Goal: Task Accomplishment & Management: Manage account settings

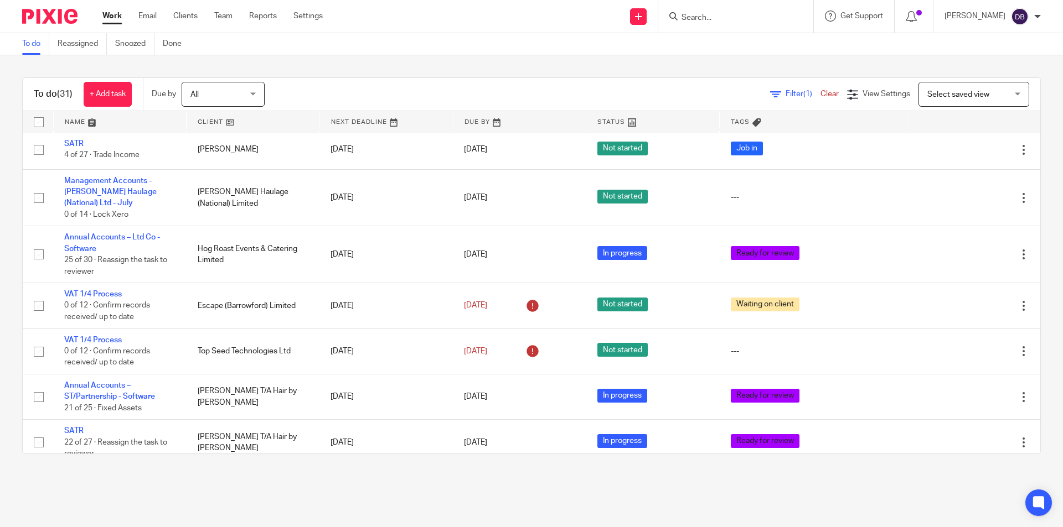
scroll to position [681, 0]
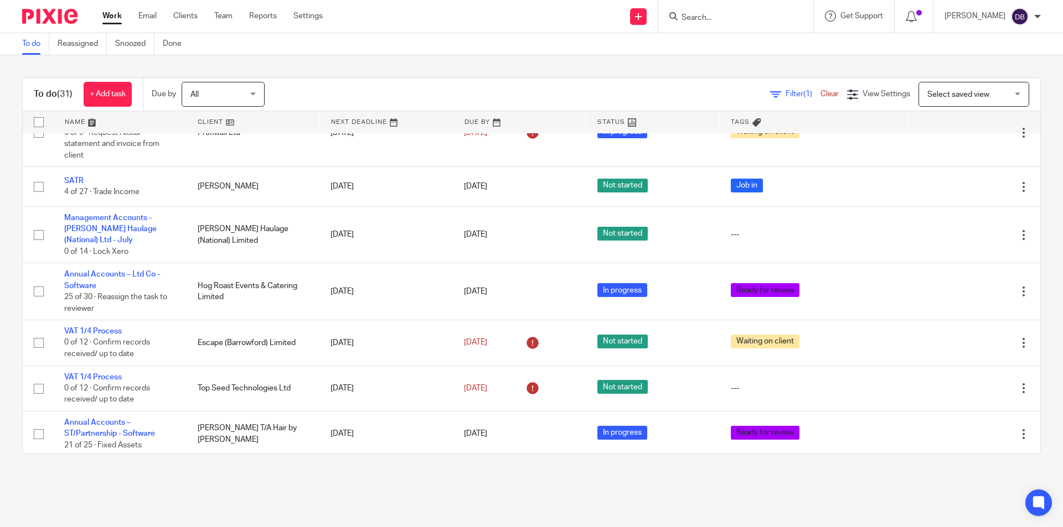
click at [115, 17] on link "Work" at bounding box center [111, 16] width 19 height 11
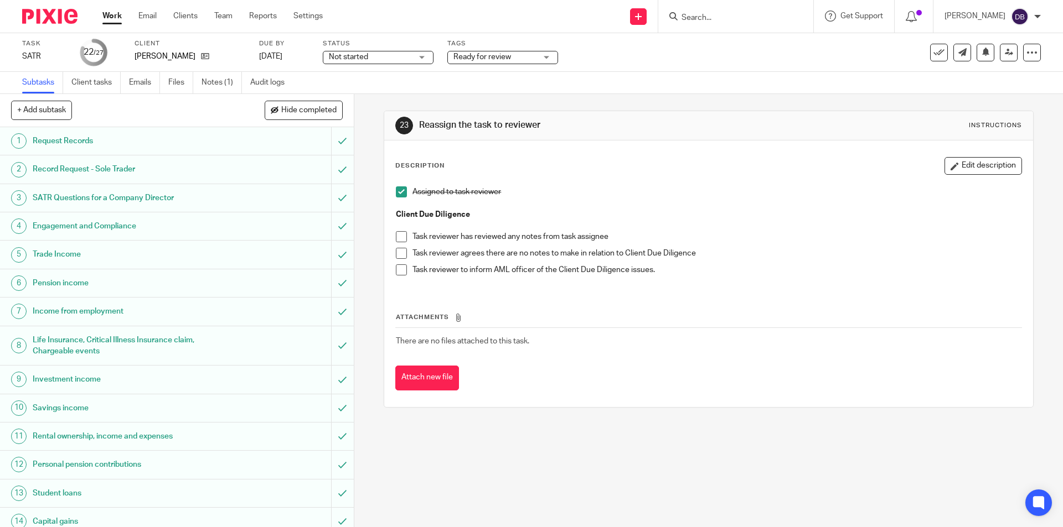
click at [515, 55] on span "Ready for review" at bounding box center [494, 57] width 83 height 12
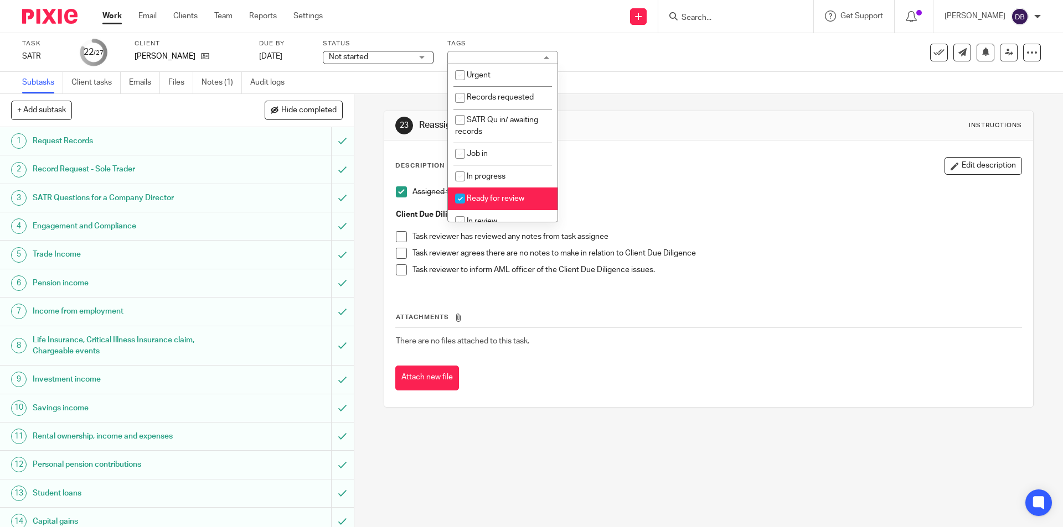
click at [475, 193] on li "Ready for review" at bounding box center [503, 199] width 110 height 23
checkbox input "false"
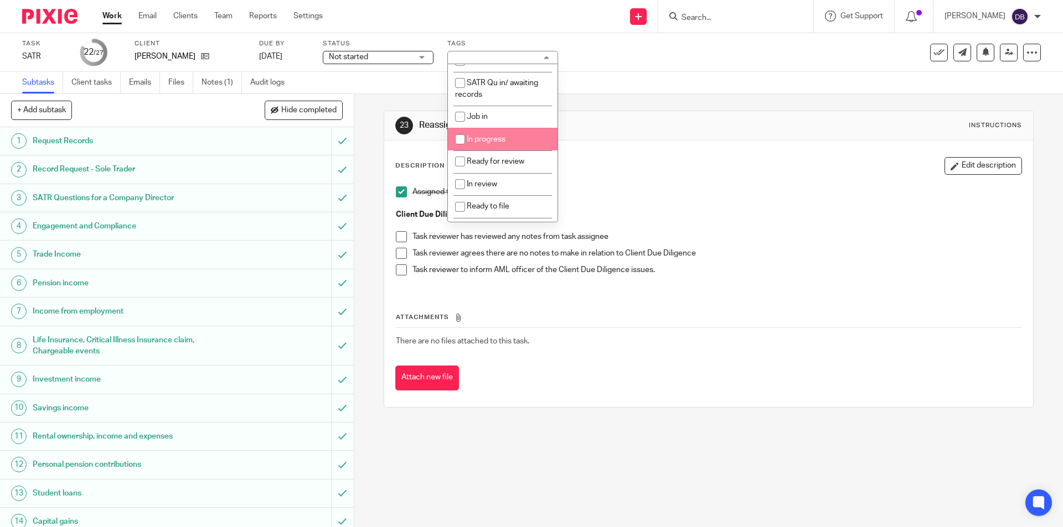
scroll to position [55, 0]
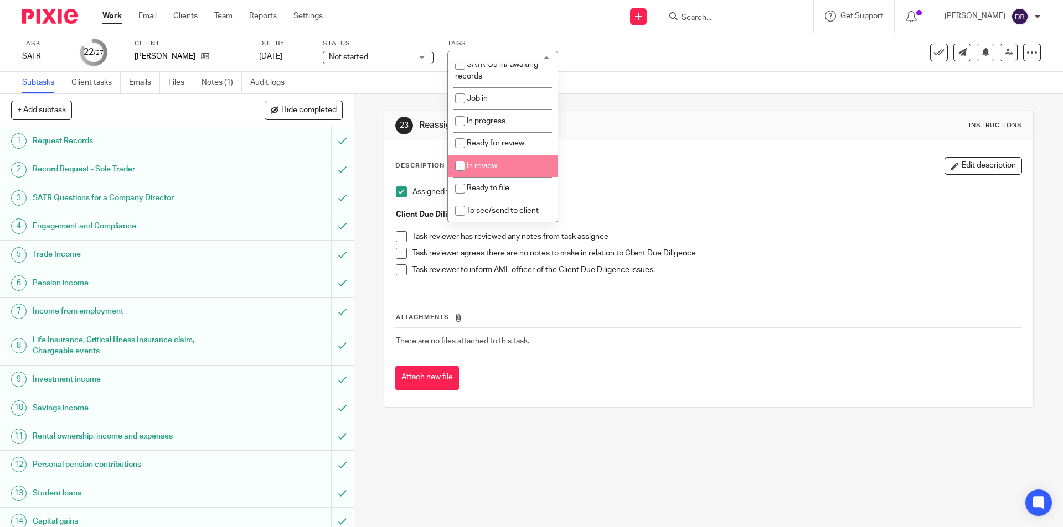
click at [476, 168] on span "In review" at bounding box center [482, 166] width 30 height 8
checkbox input "true"
click at [364, 220] on div "23 Reassign the task to reviewer Instructions Description Edit description Assi…" at bounding box center [708, 310] width 708 height 433
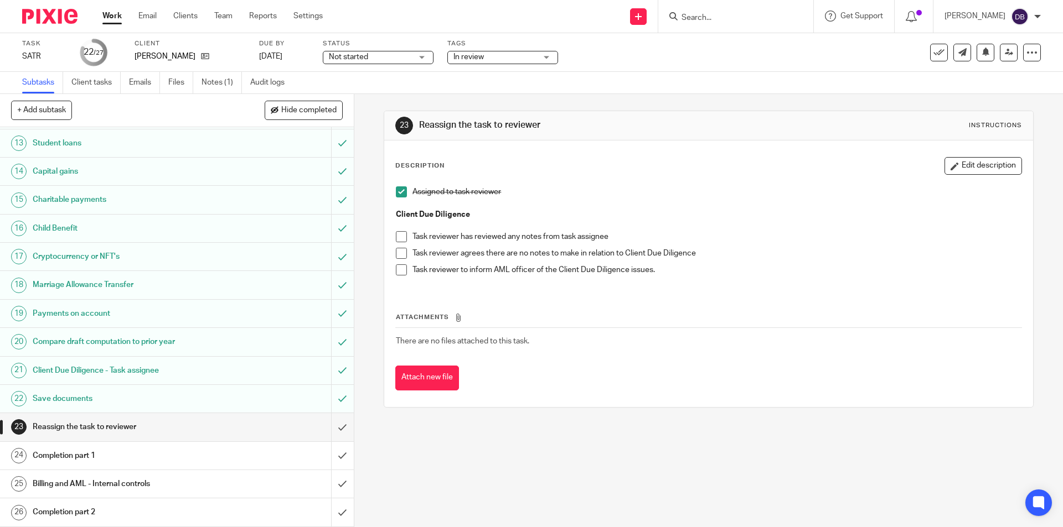
scroll to position [379, 0]
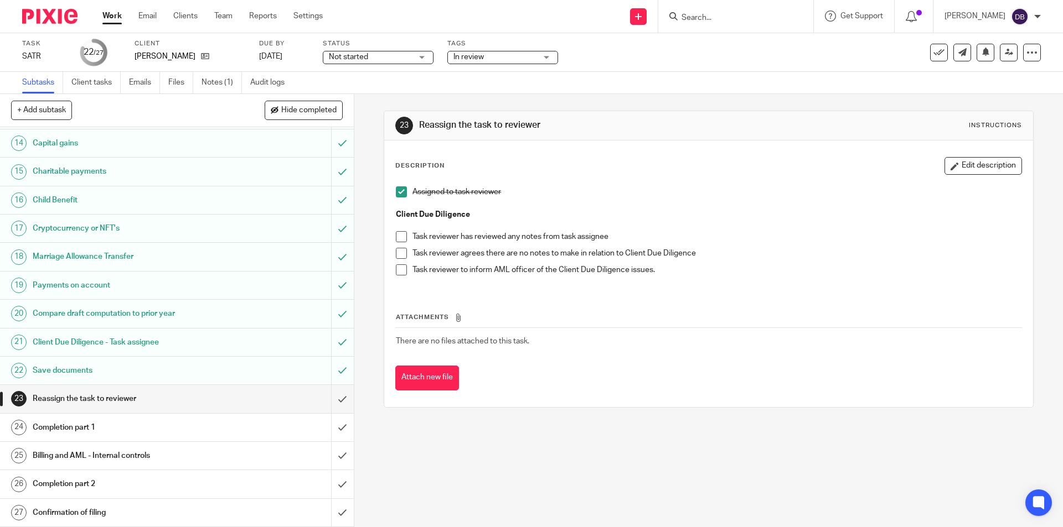
click at [401, 251] on span at bounding box center [401, 253] width 11 height 11
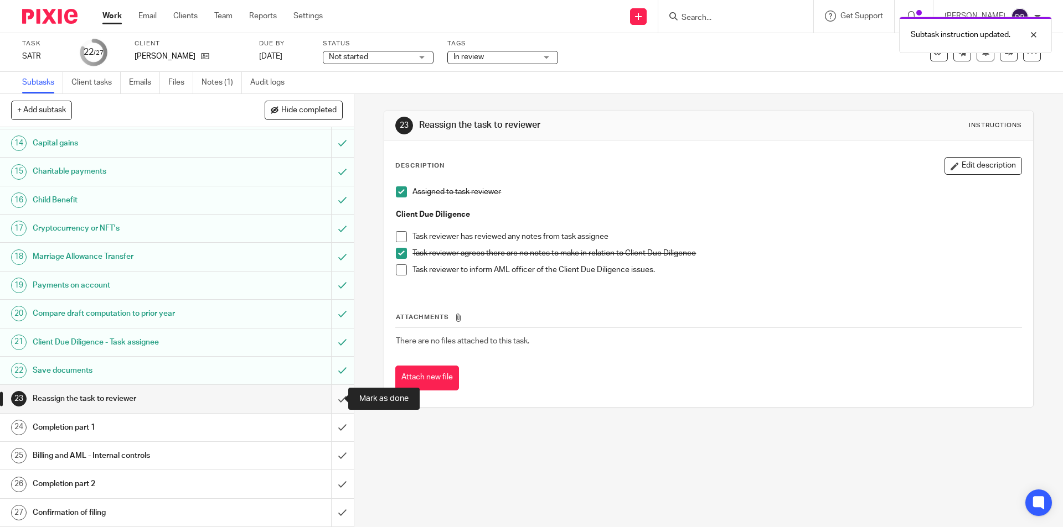
click at [329, 395] on input "submit" at bounding box center [177, 399] width 354 height 28
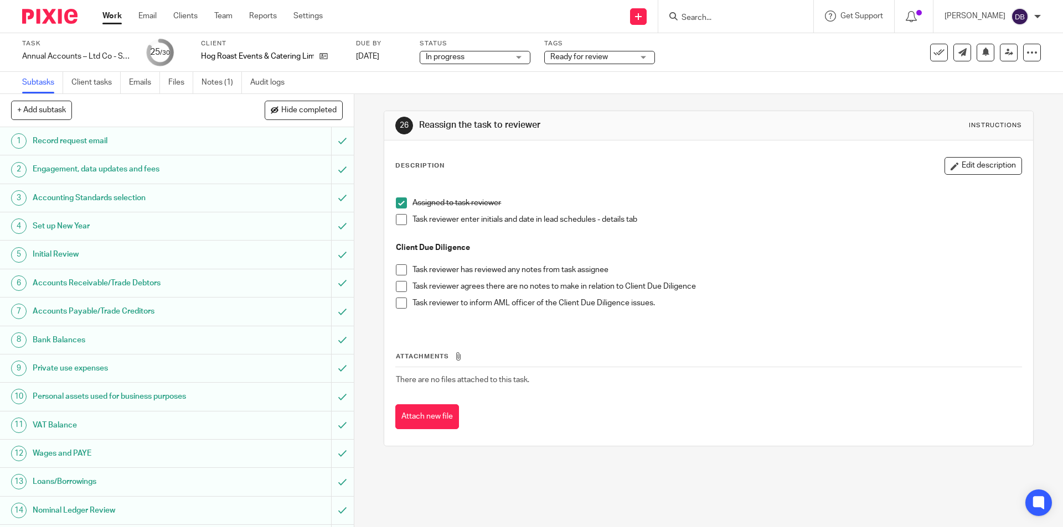
click at [631, 53] on span "Ready for review" at bounding box center [591, 57] width 83 height 12
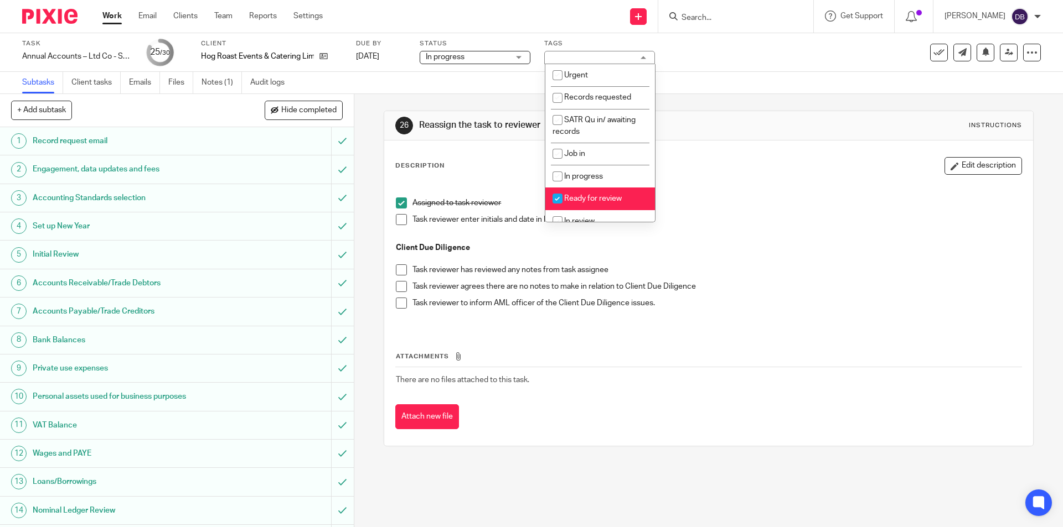
click at [581, 200] on span "Ready for review" at bounding box center [593, 199] width 58 height 8
checkbox input "false"
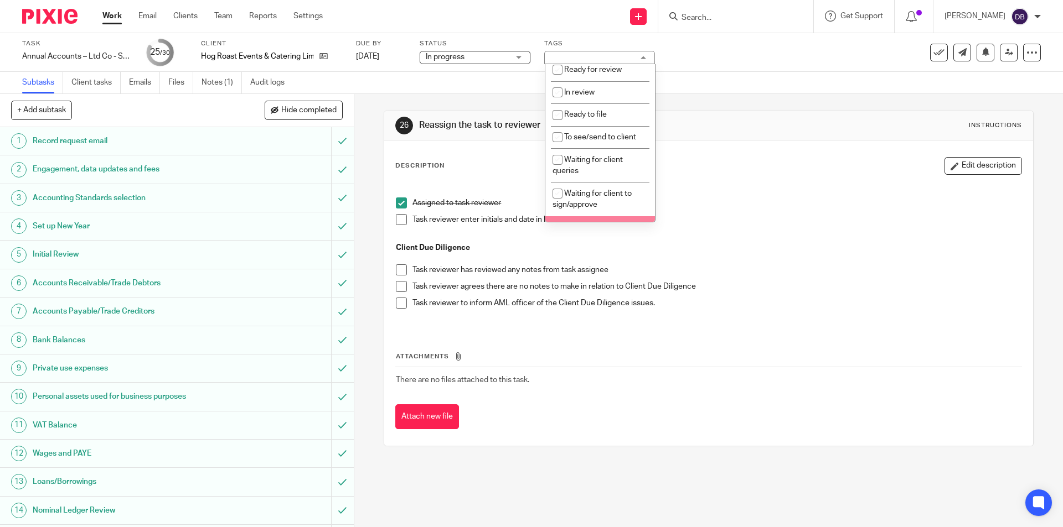
scroll to position [74, 0]
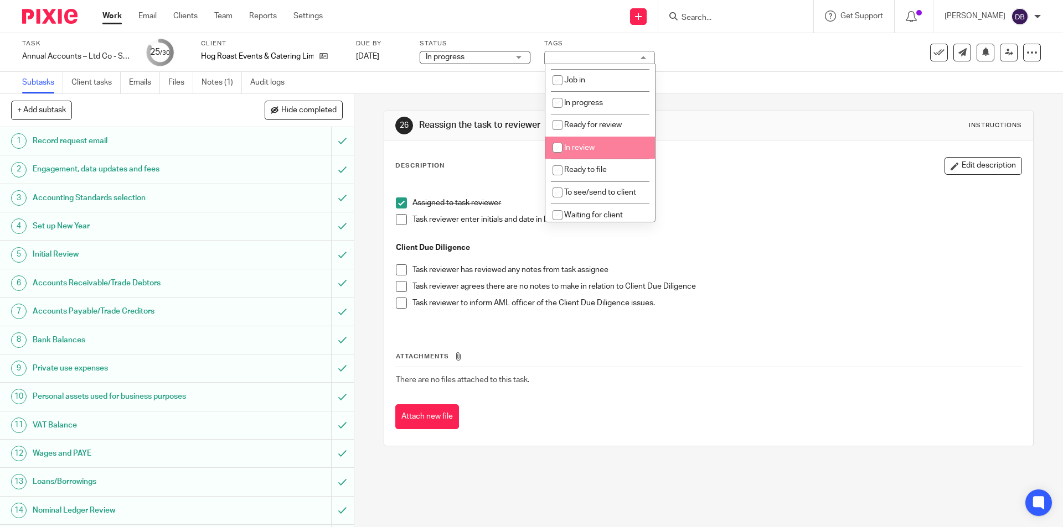
click at [560, 149] on input "checkbox" at bounding box center [557, 147] width 21 height 21
checkbox input "true"
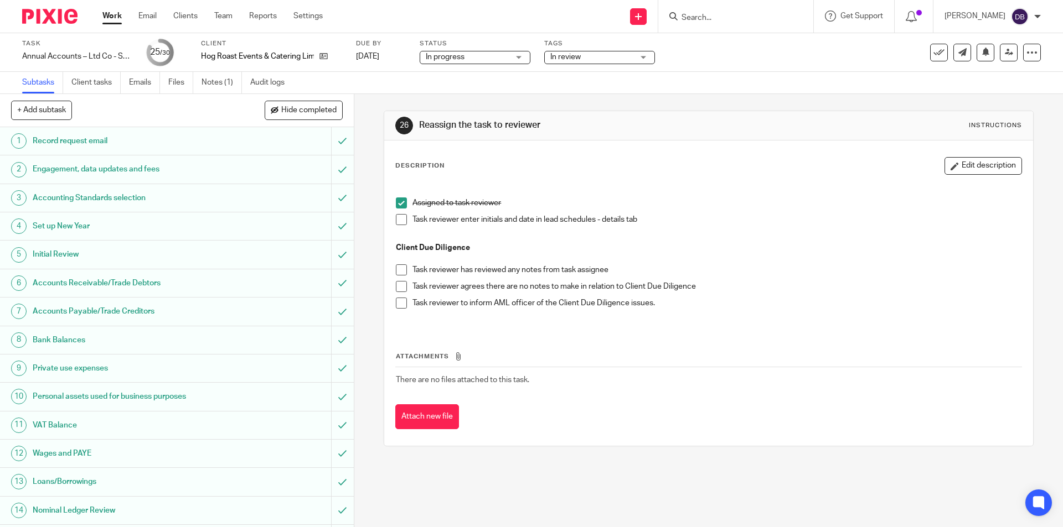
click at [374, 223] on div "26 Reassign the task to reviewer Instructions Description Edit description Assi…" at bounding box center [708, 310] width 708 height 433
click at [396, 221] on span at bounding box center [401, 219] width 11 height 11
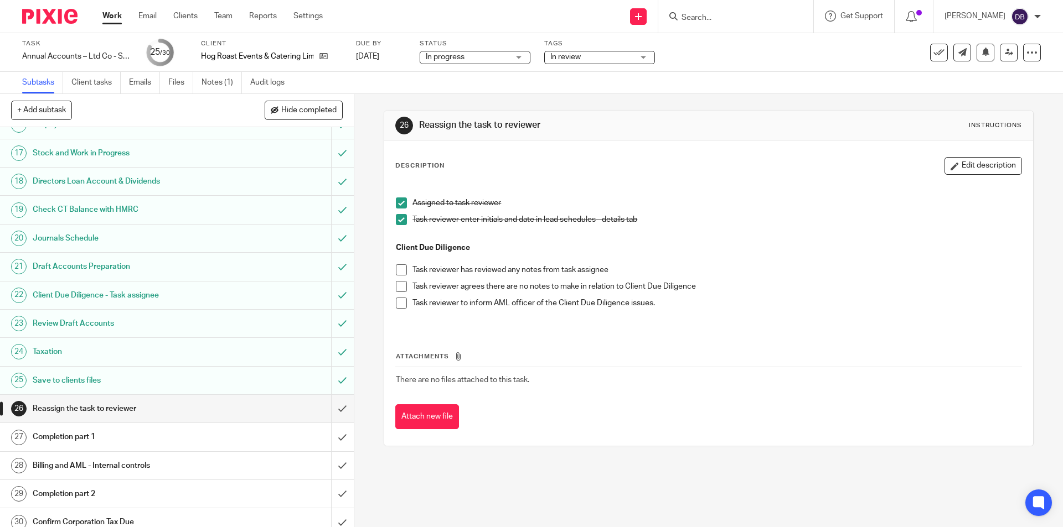
scroll to position [453, 0]
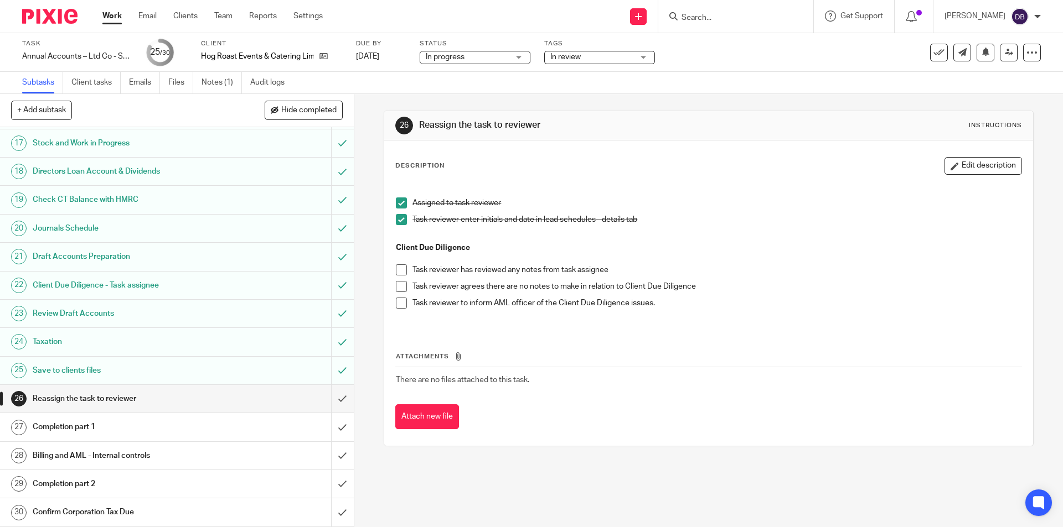
click at [399, 287] on span at bounding box center [401, 286] width 11 height 11
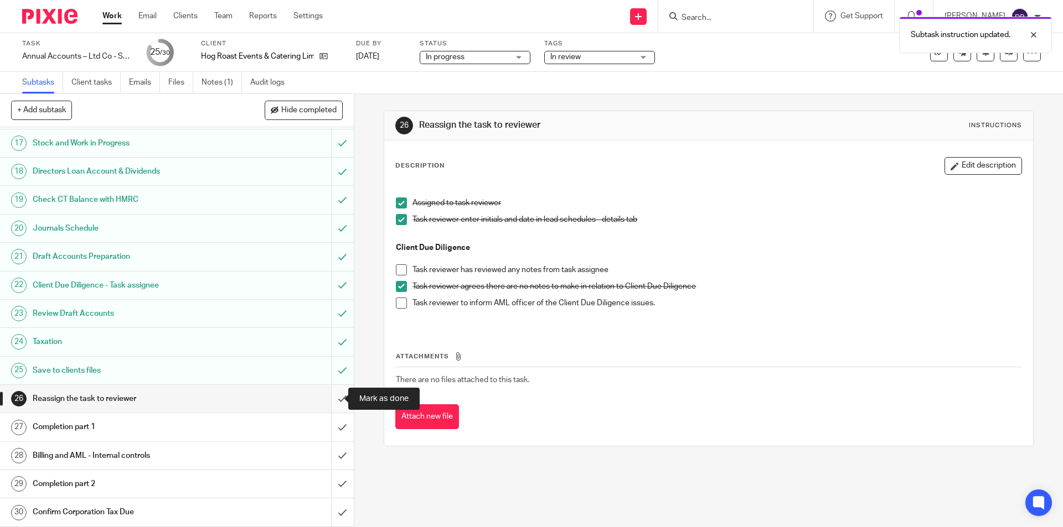
click at [330, 399] on input "submit" at bounding box center [177, 399] width 354 height 28
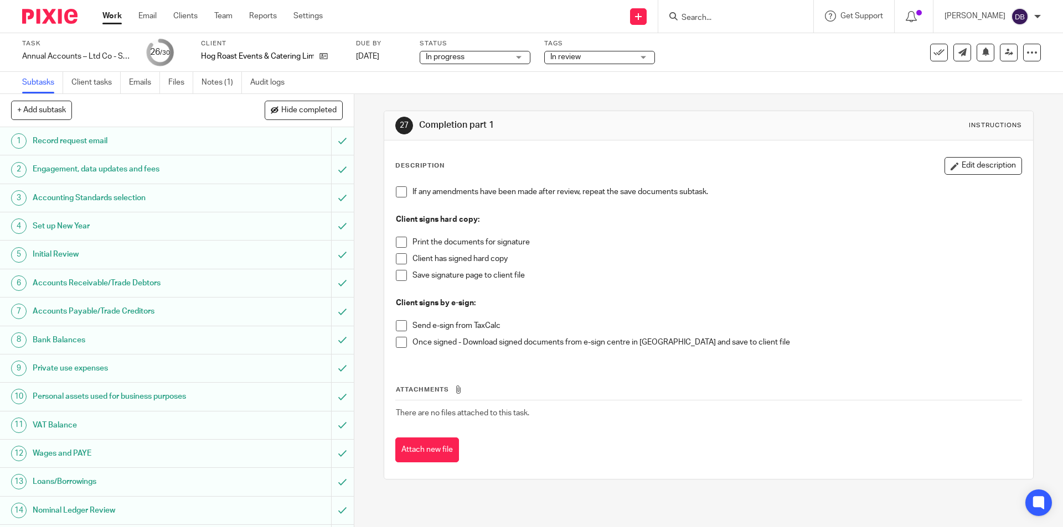
click at [627, 61] on span "In review" at bounding box center [591, 57] width 83 height 12
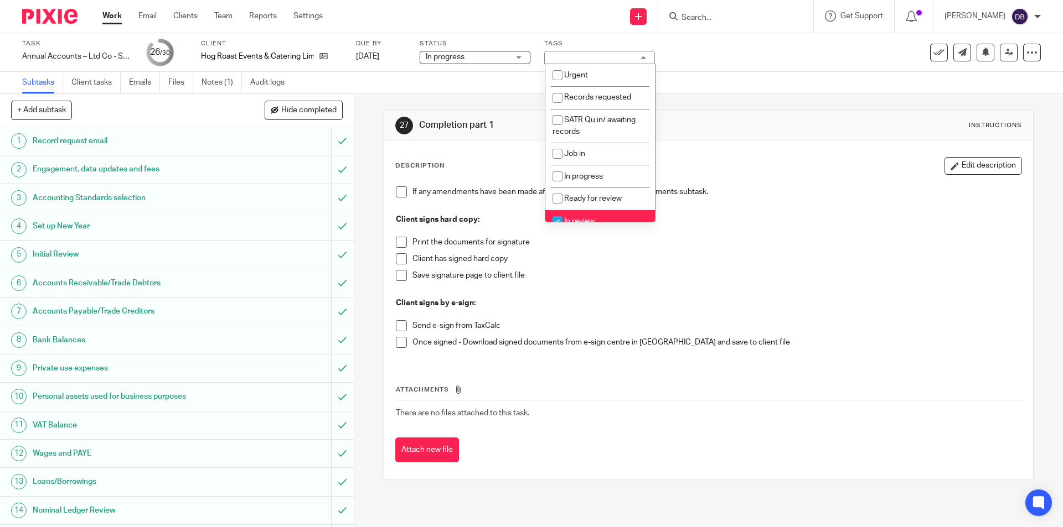
click at [590, 216] on li "In review" at bounding box center [600, 221] width 110 height 23
checkbox input "false"
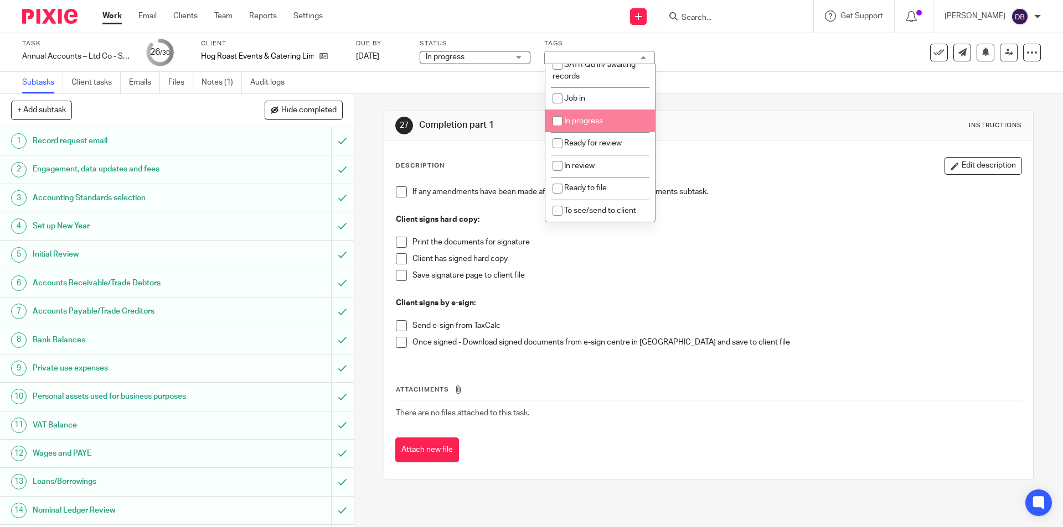
scroll to position [111, 0]
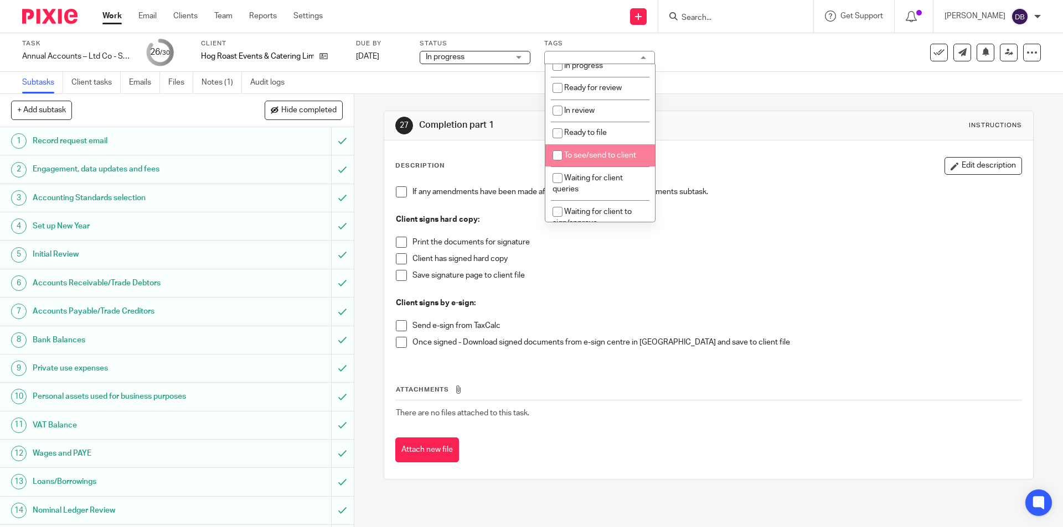
click at [591, 153] on span "To see/send to client" at bounding box center [600, 156] width 72 height 8
checkbox input "true"
click at [371, 170] on div "27 Completion part 1 Instructions Description Edit description If any amendment…" at bounding box center [708, 310] width 708 height 433
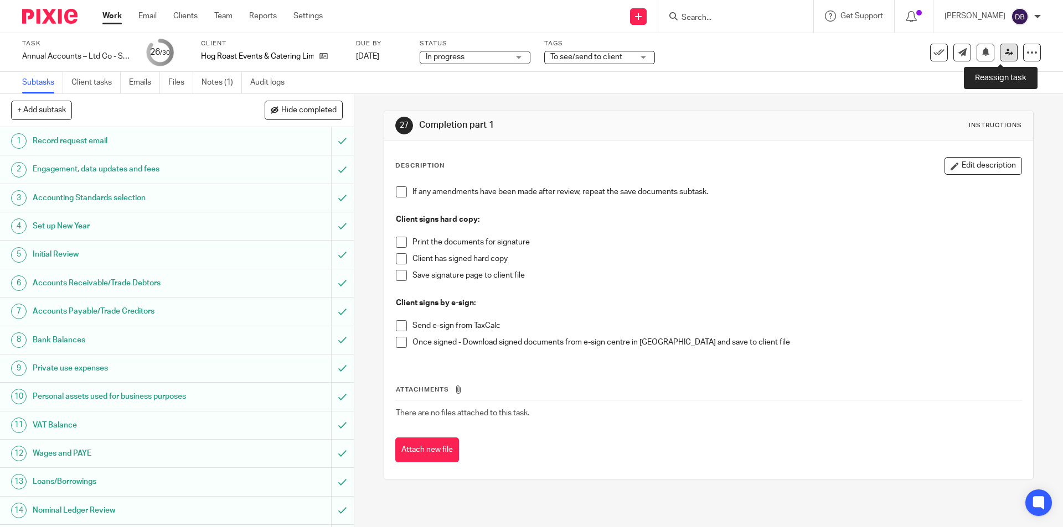
click at [1004, 50] on icon at bounding box center [1008, 52] width 8 height 8
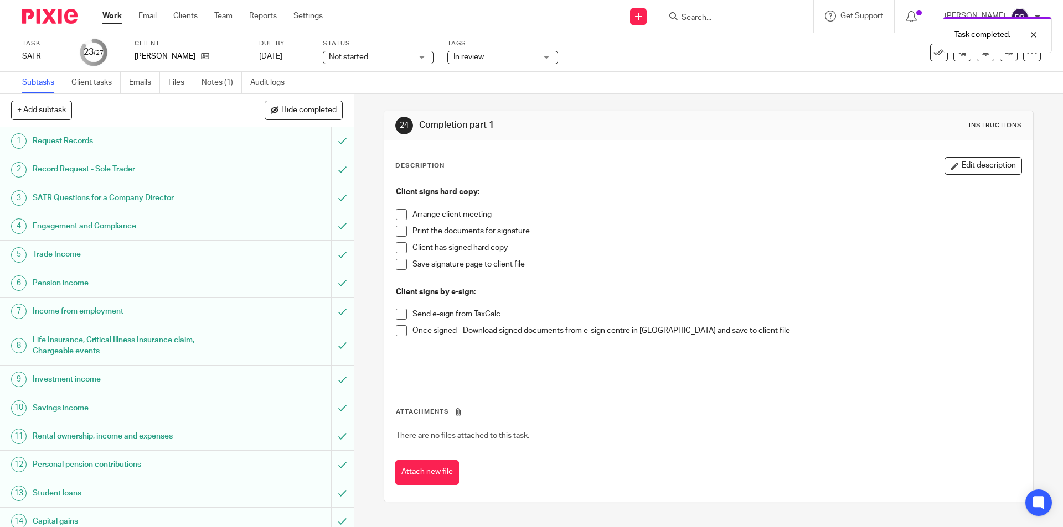
click at [550, 59] on div "In review" at bounding box center [502, 57] width 111 height 13
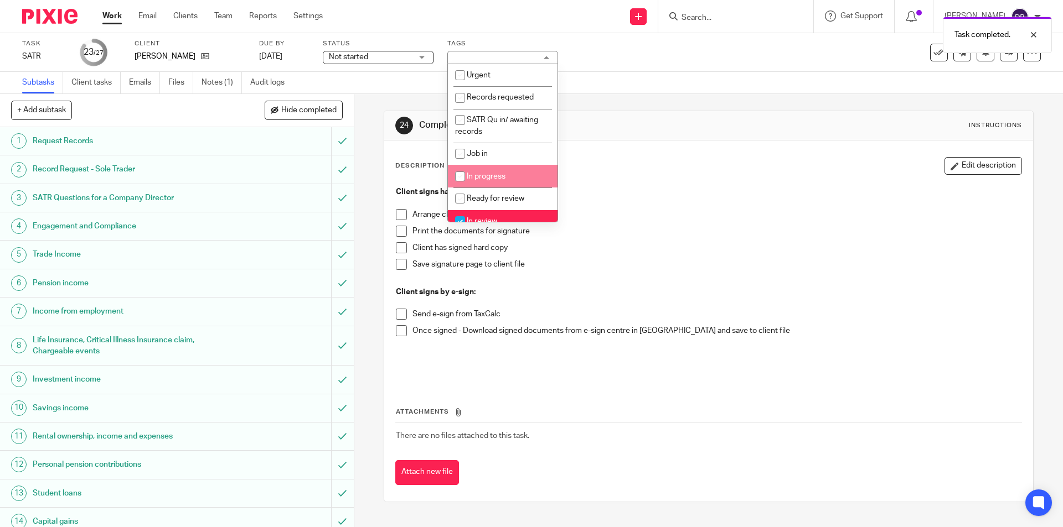
scroll to position [55, 0]
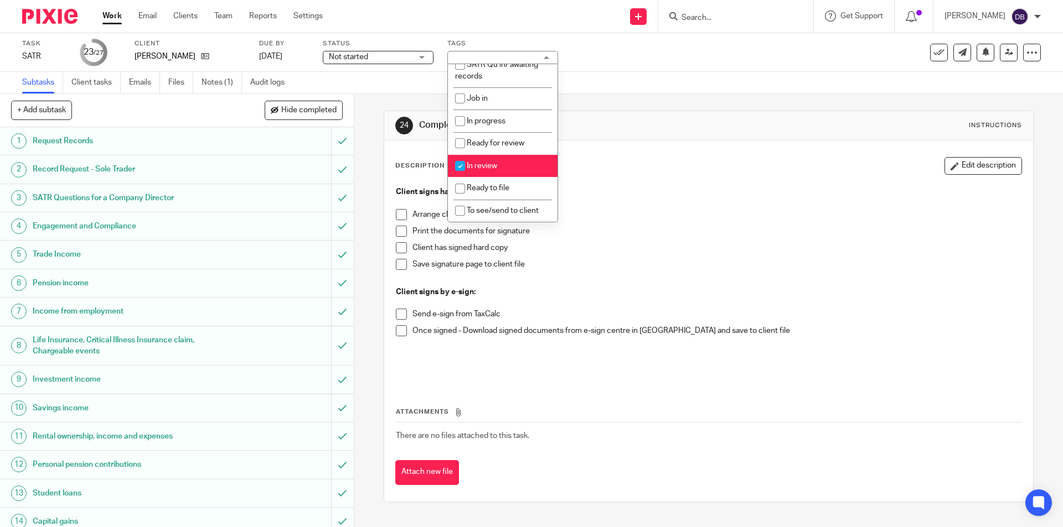
click at [495, 168] on span "In review" at bounding box center [482, 166] width 30 height 8
checkbox input "false"
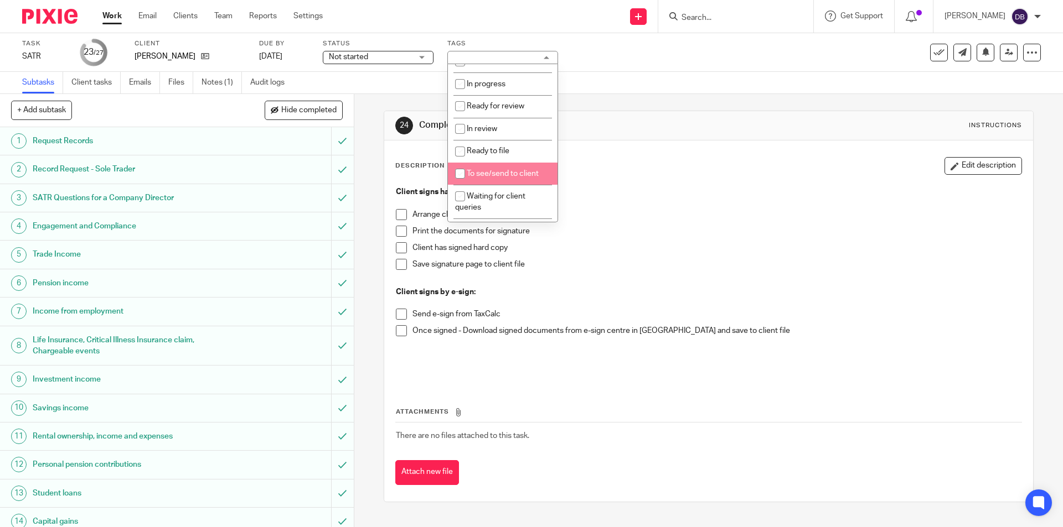
click at [490, 175] on span "To see/send to client" at bounding box center [503, 174] width 72 height 8
checkbox input "true"
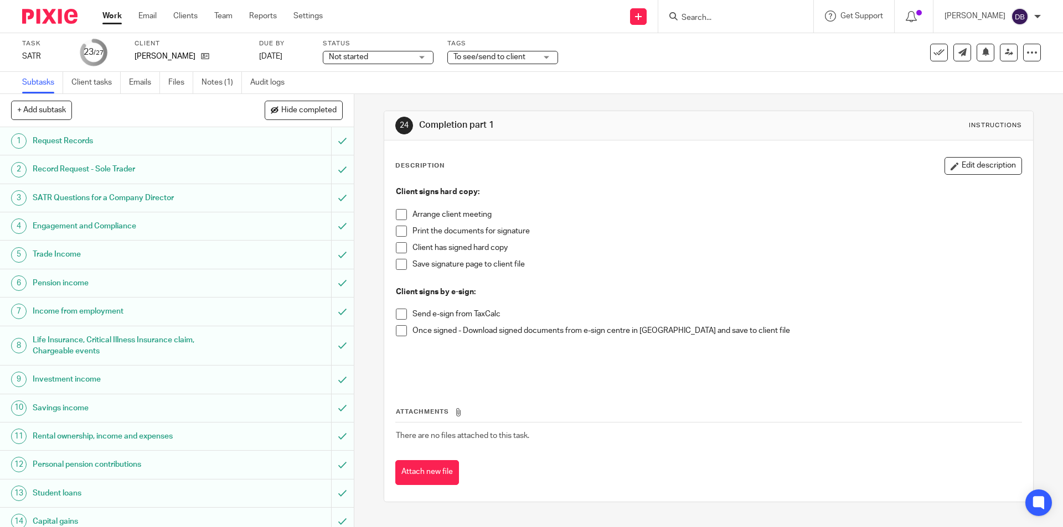
click at [362, 204] on div "24 Completion part 1 Instructions Description Edit description Client signs har…" at bounding box center [708, 310] width 708 height 433
click at [1004, 51] on icon at bounding box center [1008, 52] width 8 height 8
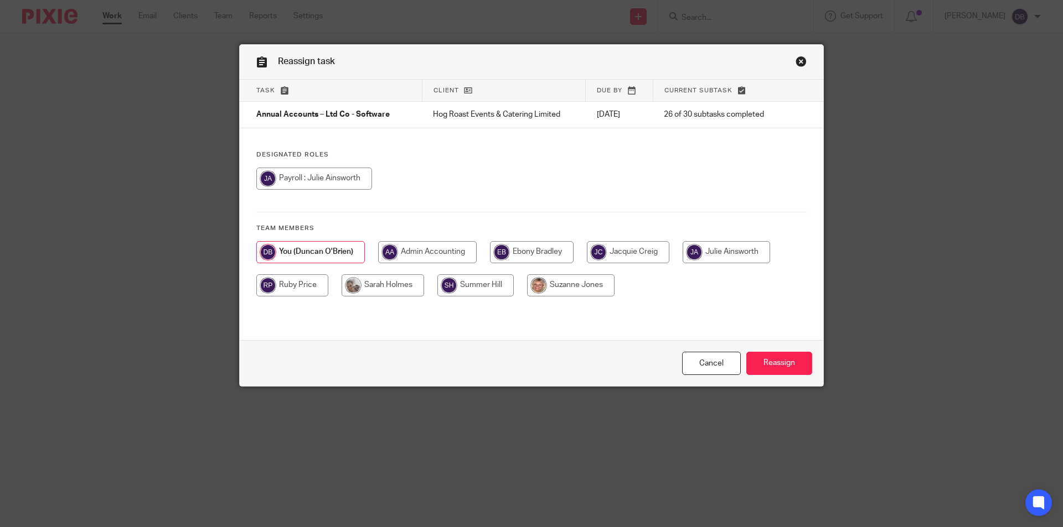
click at [303, 285] on input "radio" at bounding box center [292, 286] width 72 height 22
radio input "true"
click at [771, 358] on input "Reassign" at bounding box center [779, 364] width 66 height 24
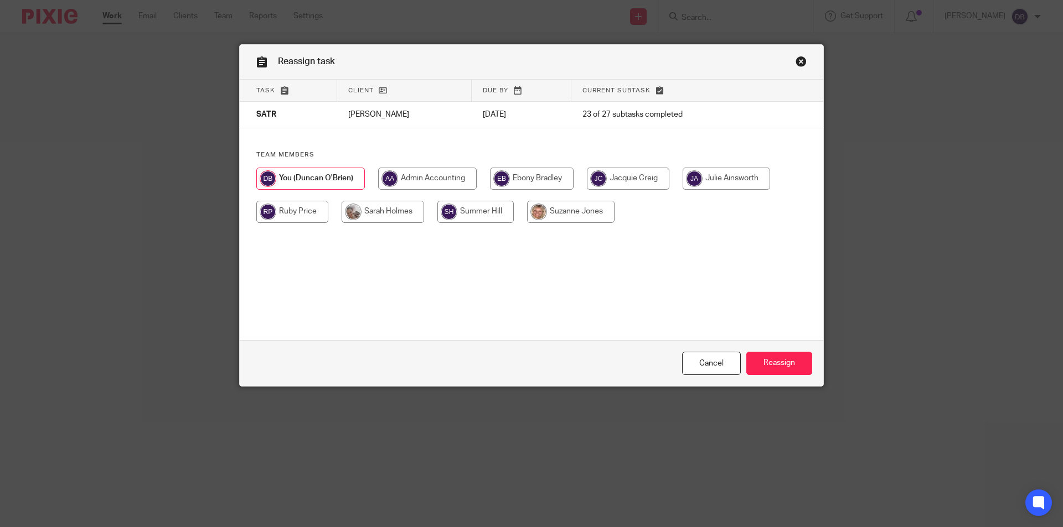
click at [279, 213] on input "radio" at bounding box center [292, 212] width 72 height 22
radio input "true"
click at [769, 367] on input "Reassign" at bounding box center [779, 364] width 66 height 24
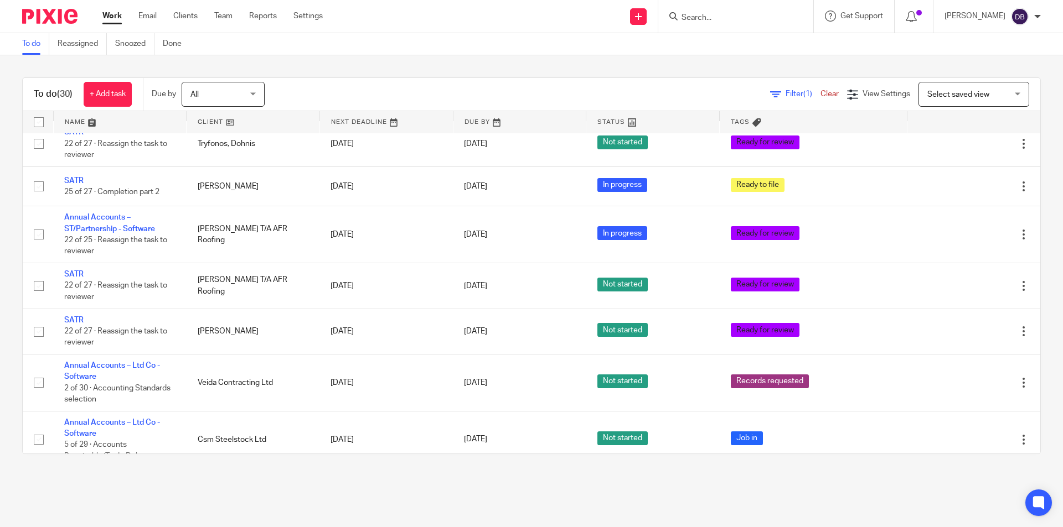
scroll to position [1122, 0]
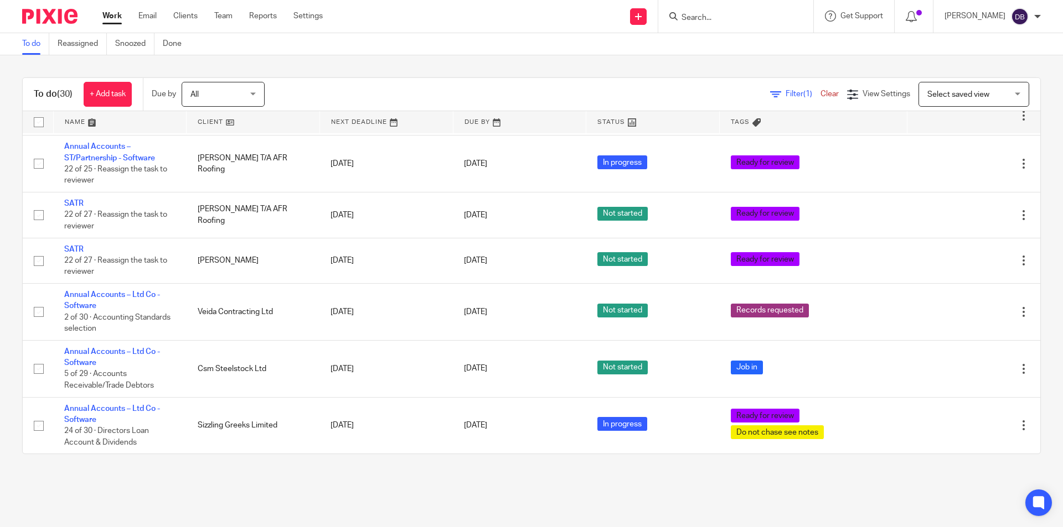
click at [218, 478] on main "To do Reassigned Snoozed Done To do (30) + Add task Due by All All Today Tomorr…" at bounding box center [531, 263] width 1063 height 527
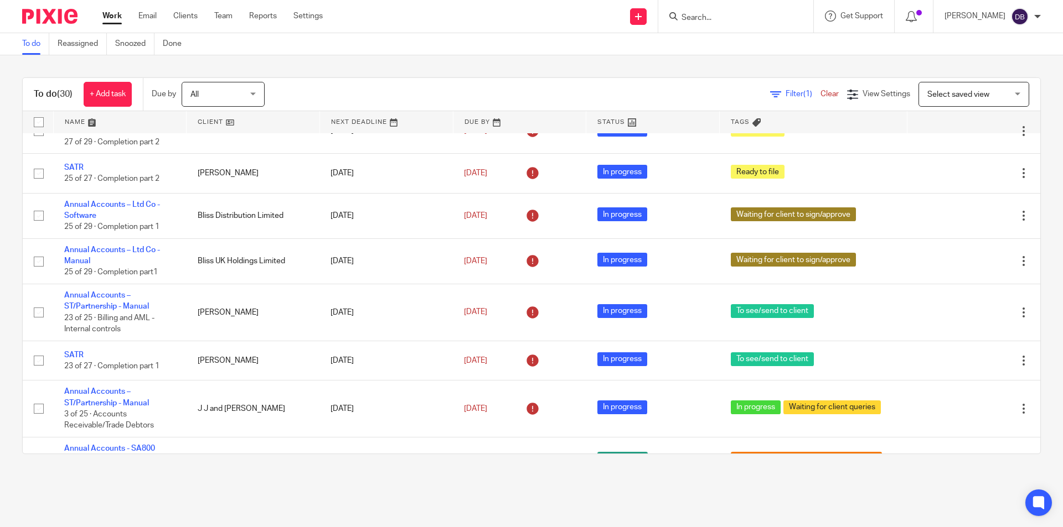
scroll to position [0, 0]
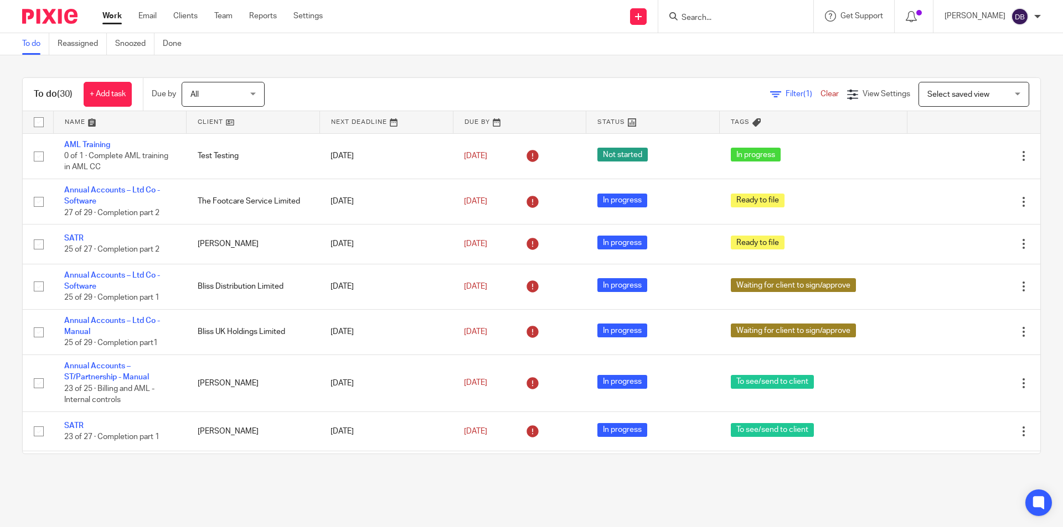
click at [443, 6] on div "Send new email Create task Add client Request signature Get Support Contact via…" at bounding box center [700, 16] width 723 height 33
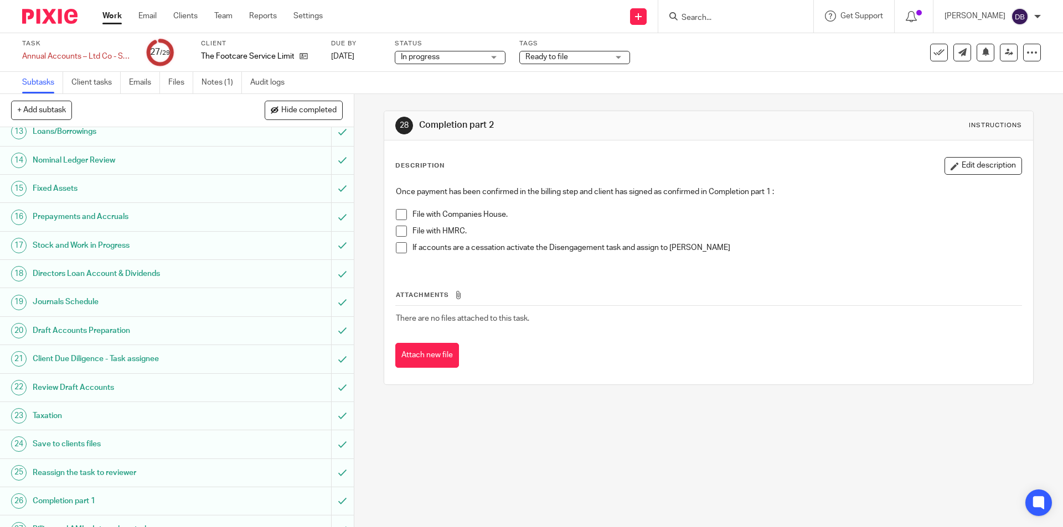
scroll to position [424, 0]
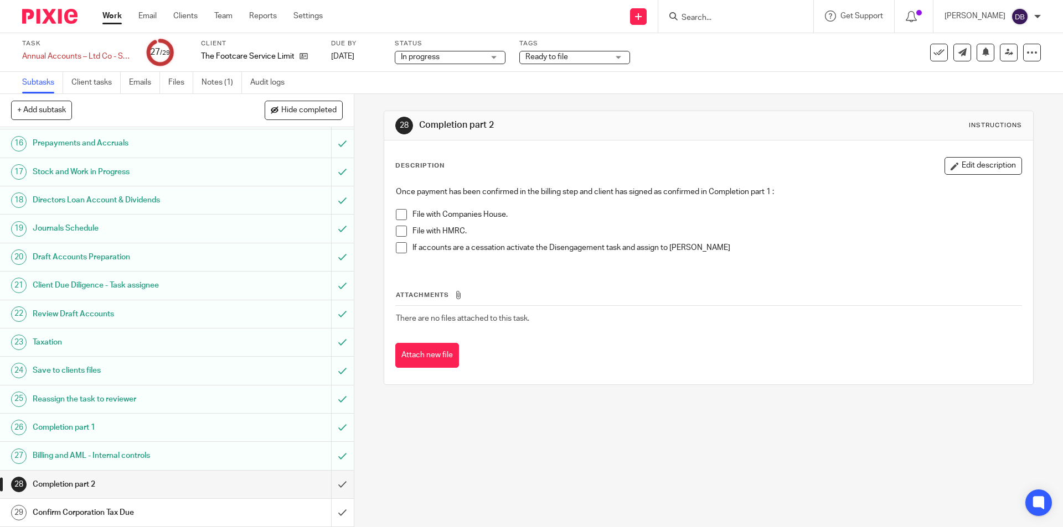
click at [370, 148] on div "28 Completion part 2 Instructions Description Edit description Once payment has…" at bounding box center [708, 310] width 708 height 433
click at [474, 413] on div "28 Completion part 2 Instructions Description Edit description Once payment has…" at bounding box center [708, 310] width 708 height 433
